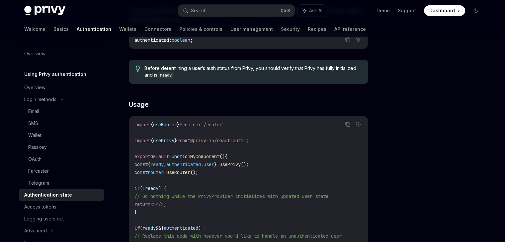
scroll to position [33, 0]
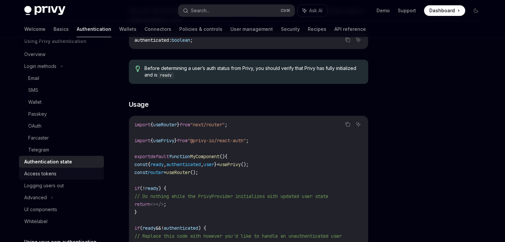
click at [54, 178] on div "Access tokens" at bounding box center [40, 174] width 32 height 8
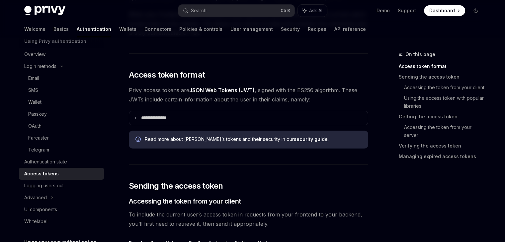
scroll to position [100, 0]
click at [44, 200] on div "Advanced" at bounding box center [35, 198] width 23 height 8
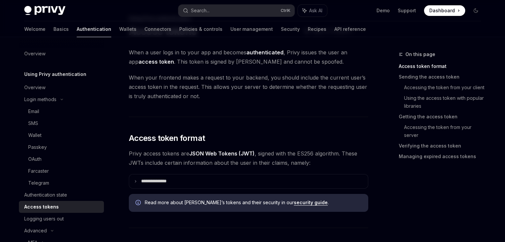
scroll to position [33, 0]
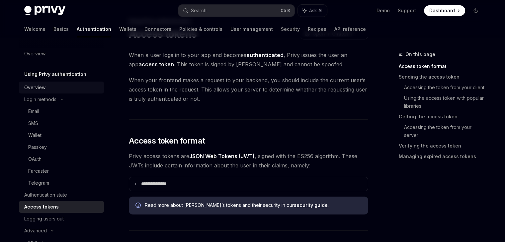
click at [39, 90] on div "Overview" at bounding box center [34, 88] width 21 height 8
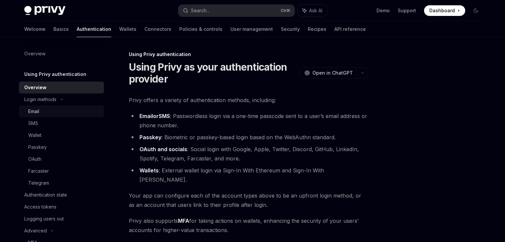
click at [37, 112] on div "Email" at bounding box center [33, 112] width 11 height 8
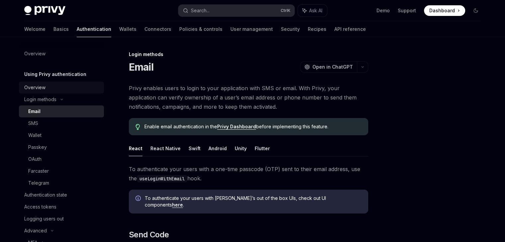
click at [40, 87] on div "Overview" at bounding box center [34, 88] width 21 height 8
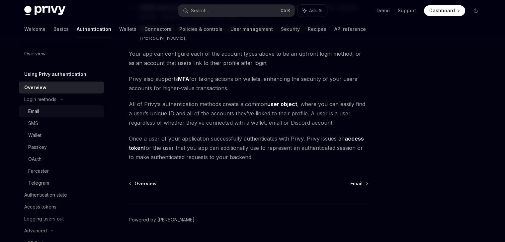
scroll to position [151, 0]
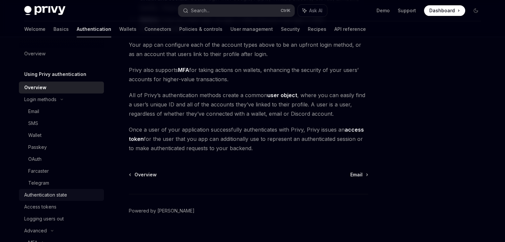
click at [55, 197] on div "Authentication state" at bounding box center [45, 195] width 43 height 8
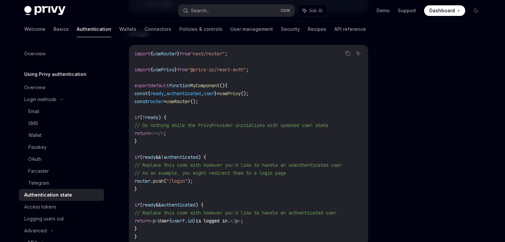
scroll to position [166, 0]
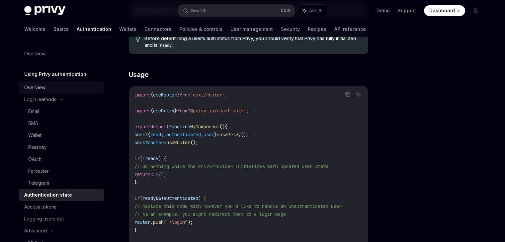
click at [33, 91] on div "Overview" at bounding box center [34, 88] width 21 height 8
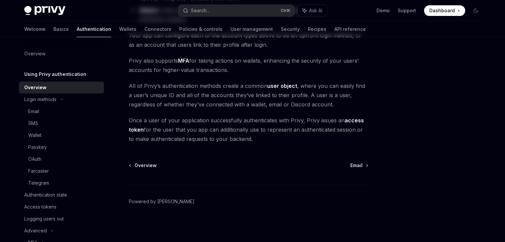
type textarea "*"
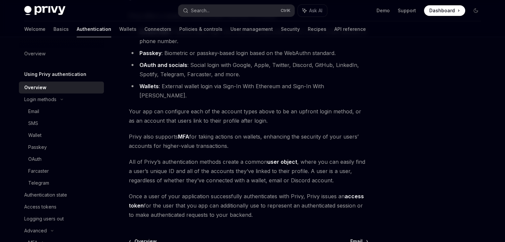
scroll to position [85, 0]
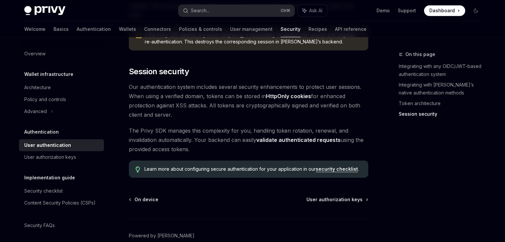
scroll to position [567, 0]
click at [38, 187] on div "Security checklist" at bounding box center [43, 191] width 39 height 8
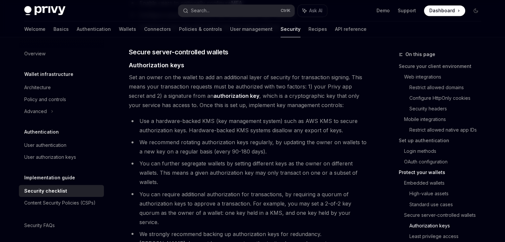
scroll to position [1066, 0]
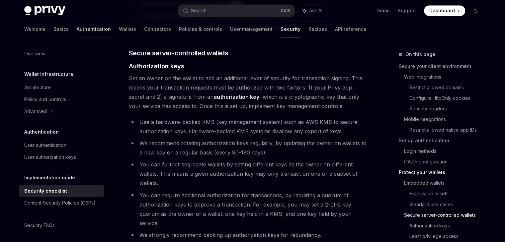
click at [77, 27] on link "Authentication" at bounding box center [94, 29] width 34 height 16
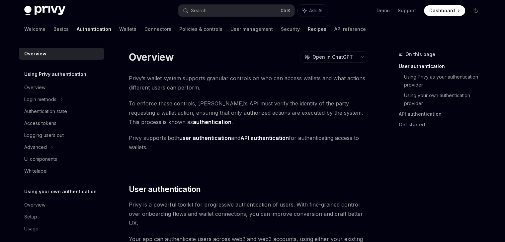
click at [308, 30] on link "Recipes" at bounding box center [317, 29] width 19 height 16
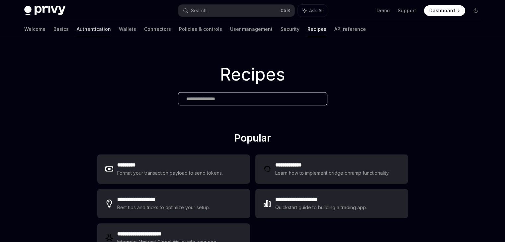
click at [77, 28] on link "Authentication" at bounding box center [94, 29] width 34 height 16
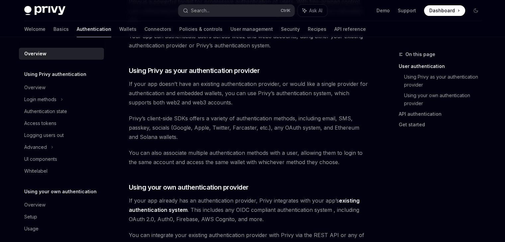
scroll to position [202, 0]
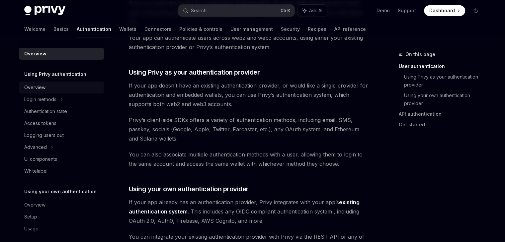
click at [43, 88] on div "Overview" at bounding box center [34, 88] width 21 height 8
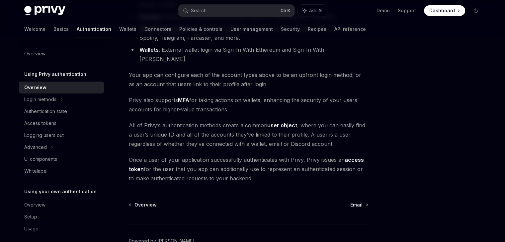
scroll to position [151, 0]
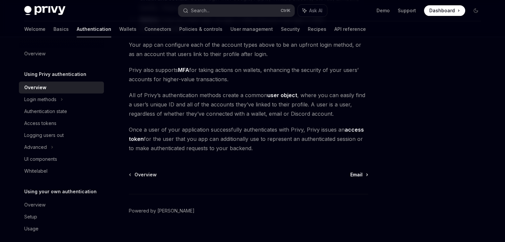
click at [357, 172] on span "Email" at bounding box center [356, 175] width 12 height 7
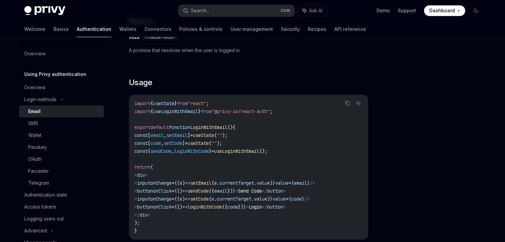
scroll to position [539, 0]
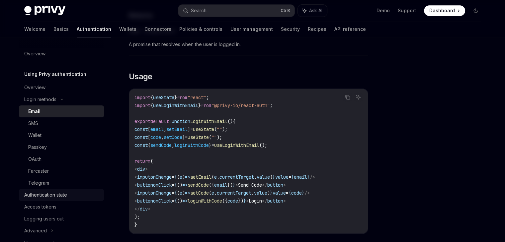
click at [52, 197] on div "Authentication state" at bounding box center [45, 195] width 43 height 8
type textarea "*"
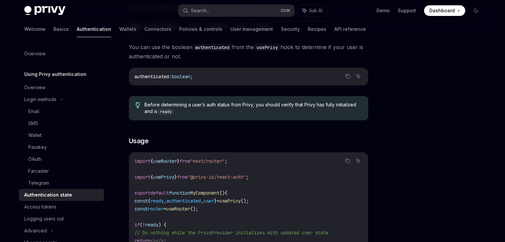
scroll to position [166, 0]
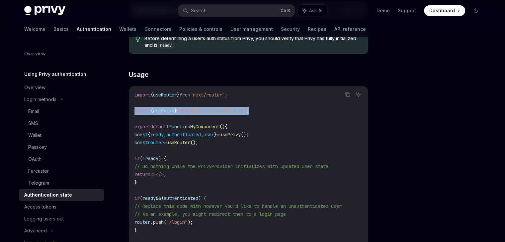
drag, startPoint x: 269, startPoint y: 109, endPoint x: 132, endPoint y: 114, distance: 137.2
click at [132, 114] on div "import { useRouter } from "next/router" ; import { usePrivy } from "@privy-io/r…" at bounding box center [248, 186] width 239 height 201
copy span "import { usePrivy } from "@privy-io/react-auth" ;"
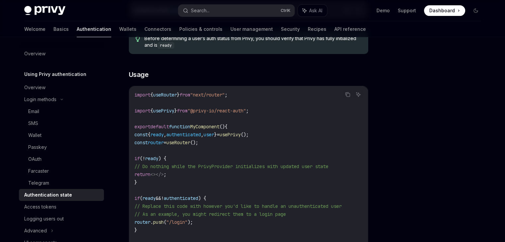
click at [293, 133] on code "import { useRouter } from "next/router" ; import { usePrivy } from "@privy-io/r…" at bounding box center [249, 186] width 228 height 191
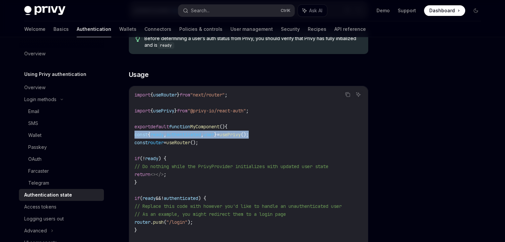
drag, startPoint x: 276, startPoint y: 132, endPoint x: 133, endPoint y: 136, distance: 143.2
click at [133, 136] on div "import { useRouter } from "next/router" ; import { usePrivy } from "@privy-io/r…" at bounding box center [248, 186] width 239 height 201
copy span "const { ready , authenticated , user } = usePrivy ();"
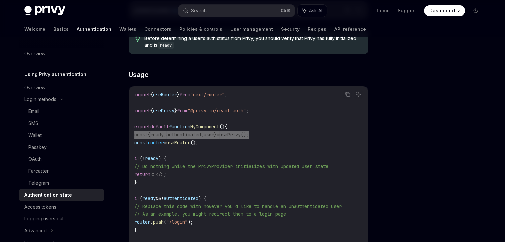
scroll to position [232, 0]
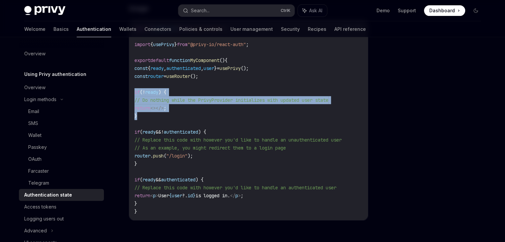
drag, startPoint x: 135, startPoint y: 92, endPoint x: 139, endPoint y: 116, distance: 24.0
click at [139, 116] on code "import { useRouter } from "next/router" ; import { usePrivy } from "@privy-io/r…" at bounding box center [249, 120] width 228 height 191
copy code "if ( ! ready ) { // Do nothing while the PrivyProvider initializes with updated…"
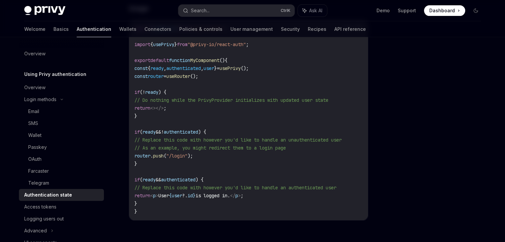
drag, startPoint x: 135, startPoint y: 132, endPoint x: 155, endPoint y: 152, distance: 28.9
click at [158, 134] on span "if ( ready && ! authenticated ) {" at bounding box center [171, 132] width 72 height 6
click at [150, 167] on code "import { useRouter } from "next/router" ; import { usePrivy } from "@privy-io/r…" at bounding box center [249, 120] width 228 height 191
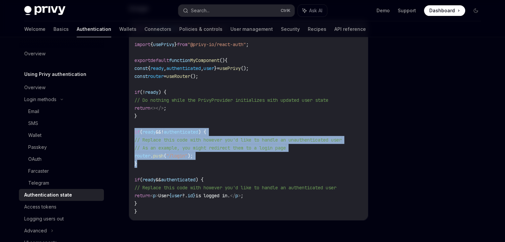
drag, startPoint x: 140, startPoint y: 165, endPoint x: 126, endPoint y: 129, distance: 38.7
click at [126, 129] on div "Using Privy authentication Authentication state OpenAI Open in ChatGPT OpenAI O…" at bounding box center [186, 74] width 367 height 512
copy code "if ( ready && ! authenticated ) { // Replace this code with however you'd like …"
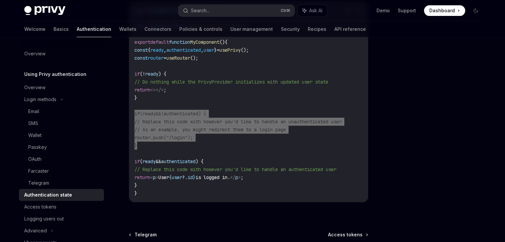
scroll to position [266, 0]
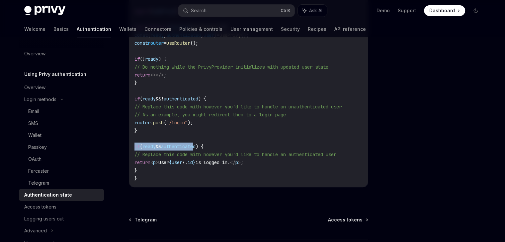
drag, startPoint x: 134, startPoint y: 145, endPoint x: 200, endPoint y: 147, distance: 66.4
click at [200, 147] on div "import { useRouter } from "next/router" ; import { usePrivy } from "@privy-io/r…" at bounding box center [248, 87] width 239 height 201
